Goal: Task Accomplishment & Management: Manage account settings

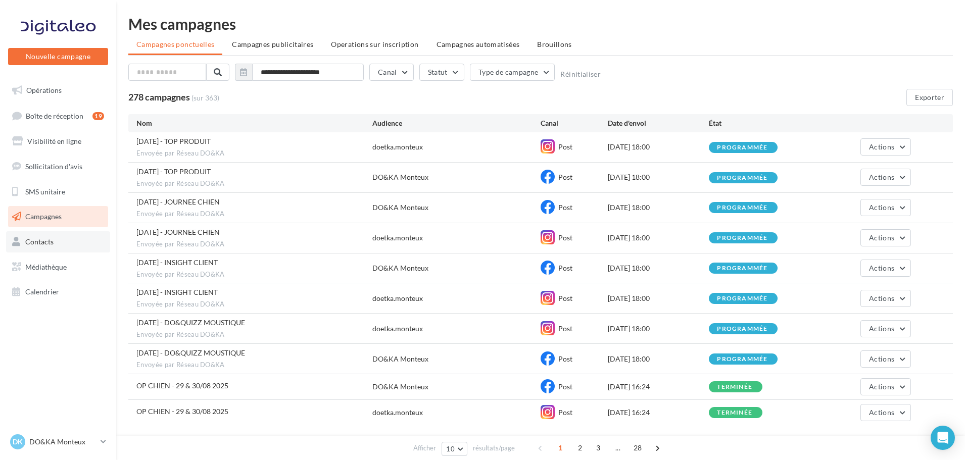
click at [62, 246] on link "Contacts" at bounding box center [58, 241] width 104 height 21
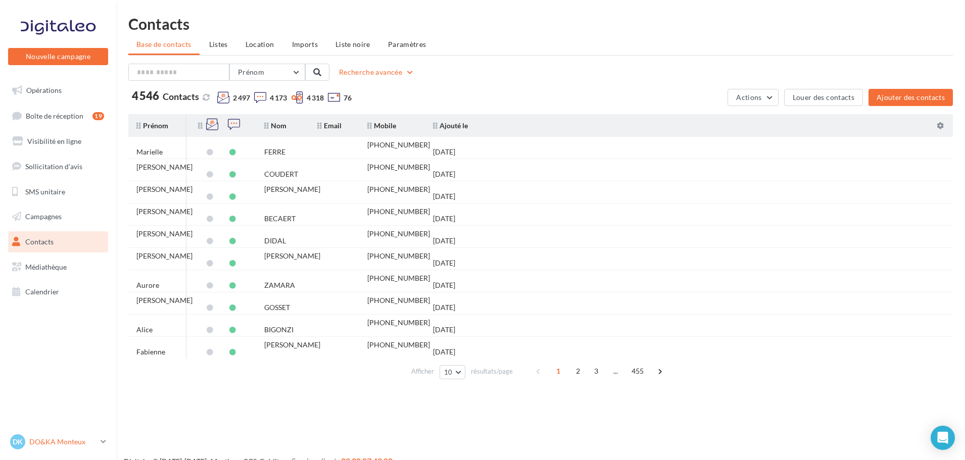
click at [68, 440] on p "DO&KA Monteux" at bounding box center [62, 442] width 67 height 10
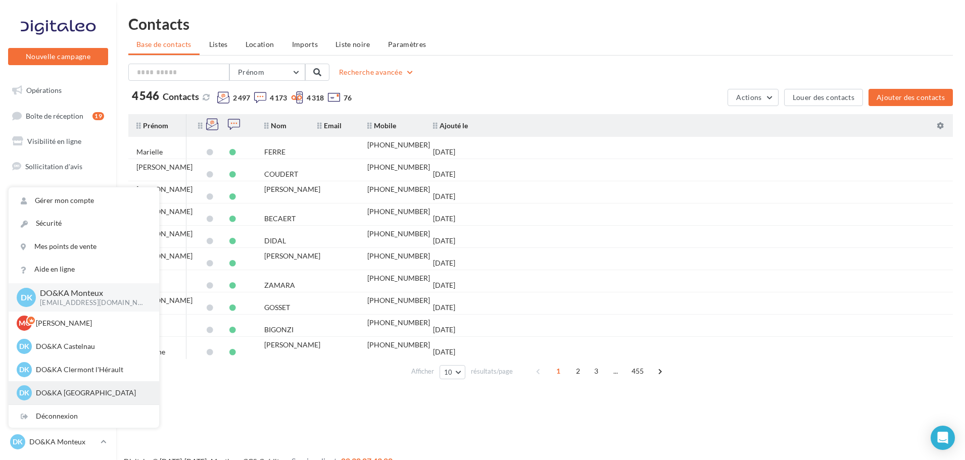
click at [99, 394] on p "DO&KA [GEOGRAPHIC_DATA]" at bounding box center [91, 393] width 111 height 10
